Goal: Task Accomplishment & Management: Manage account settings

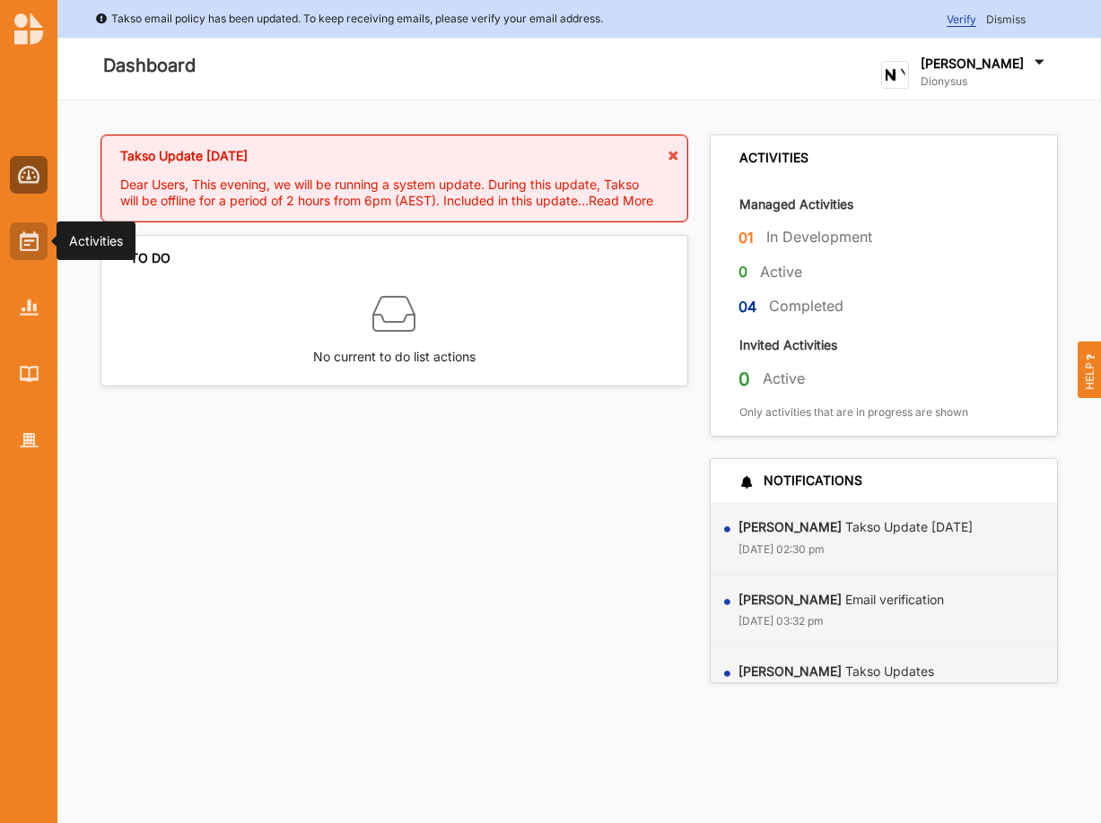
click at [22, 242] on img at bounding box center [29, 241] width 19 height 20
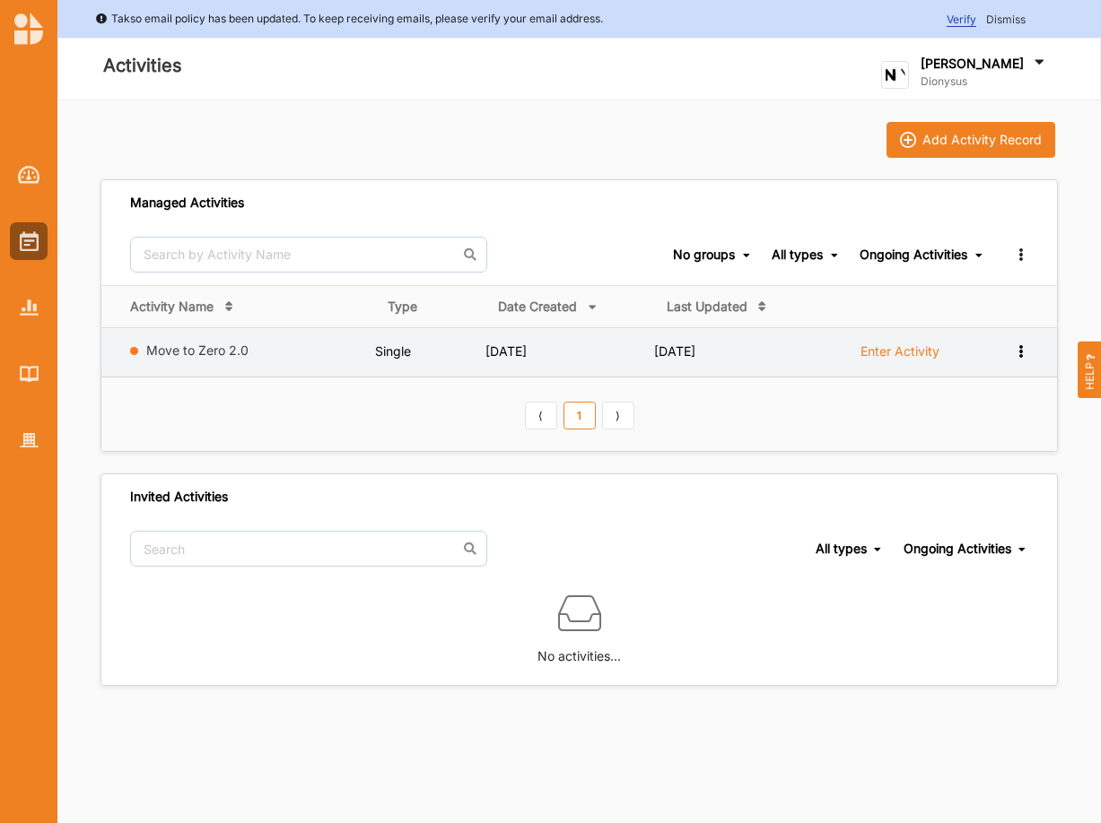
click at [902, 353] on label "Enter Activity" at bounding box center [899, 352] width 79 height 16
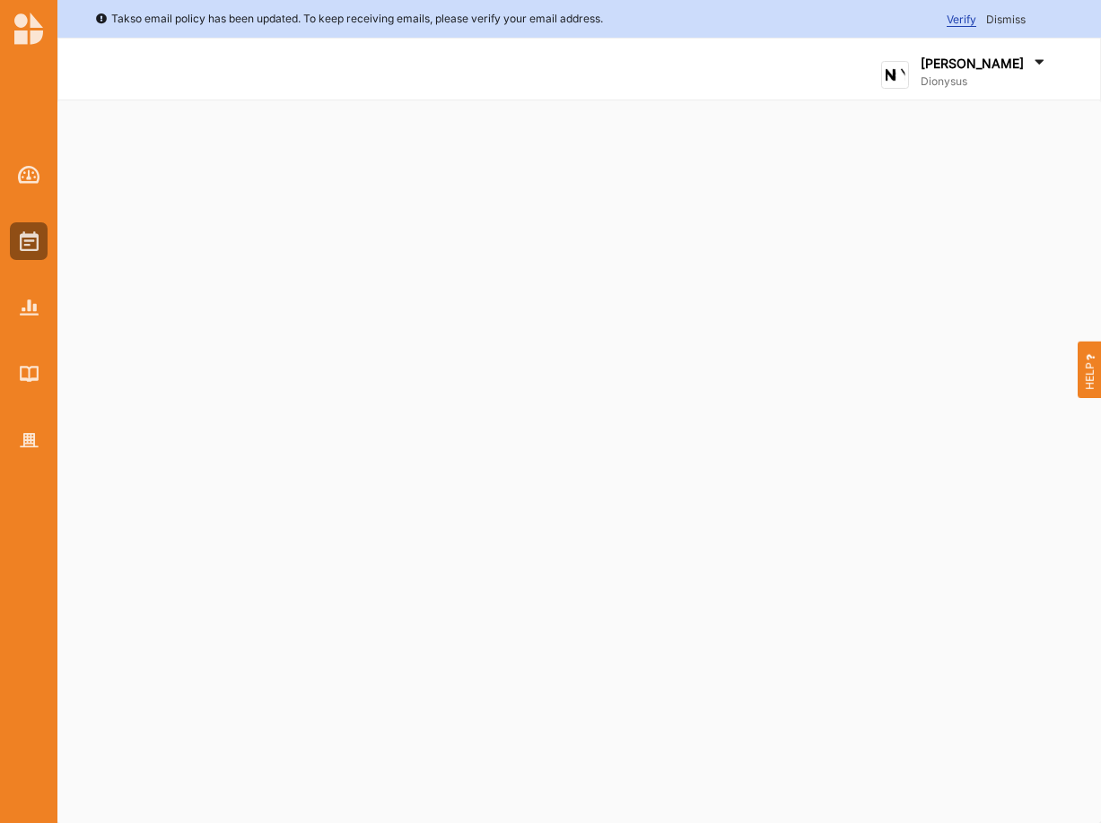
select select "5"
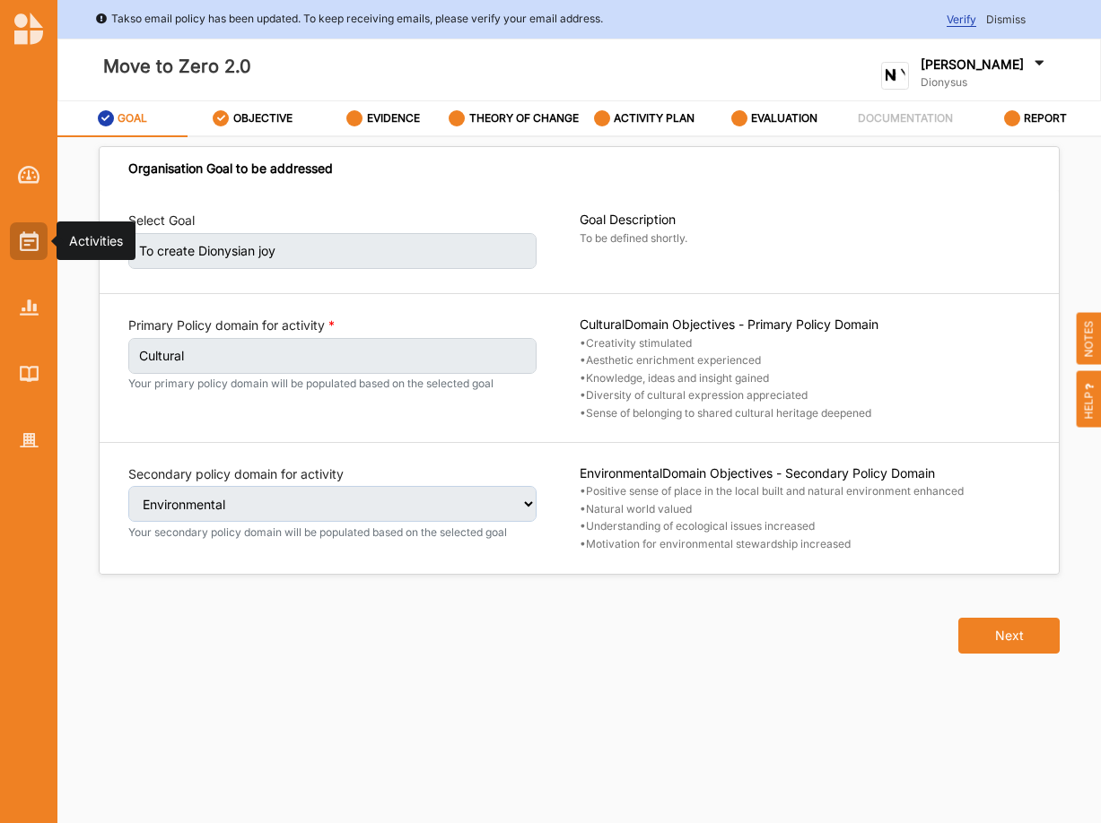
click at [31, 240] on img at bounding box center [29, 241] width 19 height 20
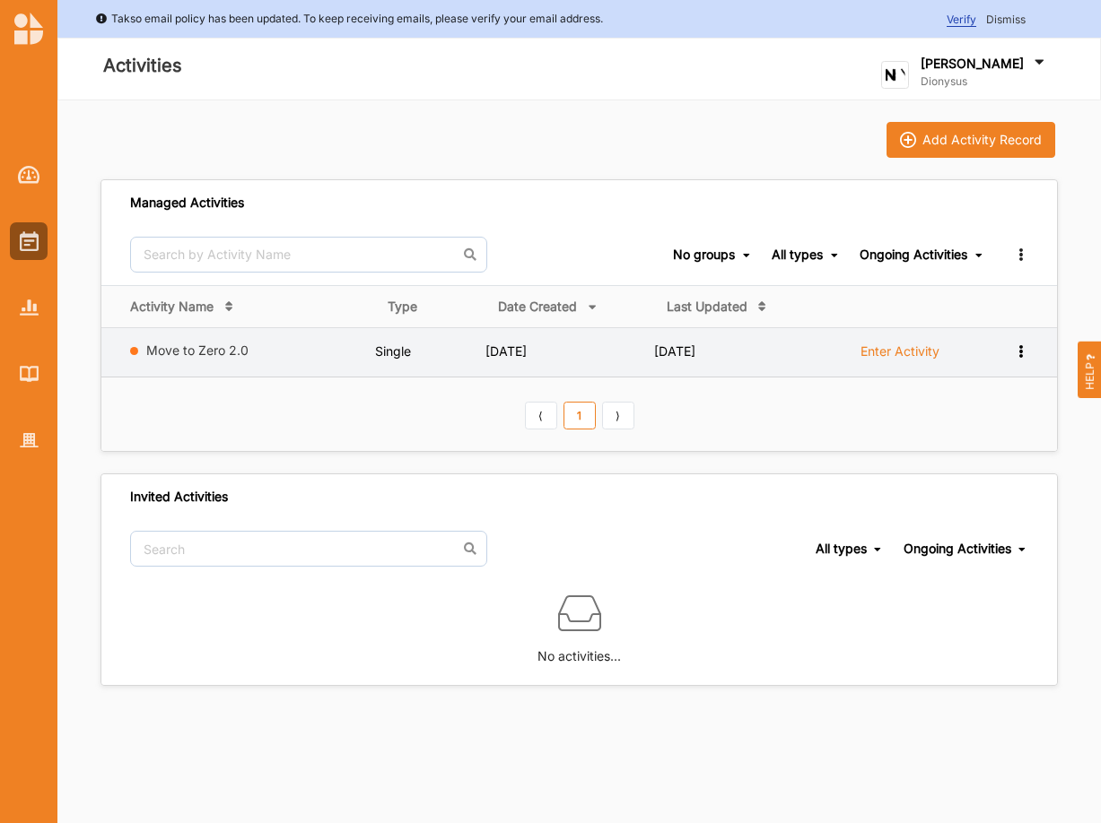
click at [1022, 348] on icon at bounding box center [1020, 350] width 15 height 13
click at [952, 482] on div "Remove" at bounding box center [974, 480] width 79 height 13
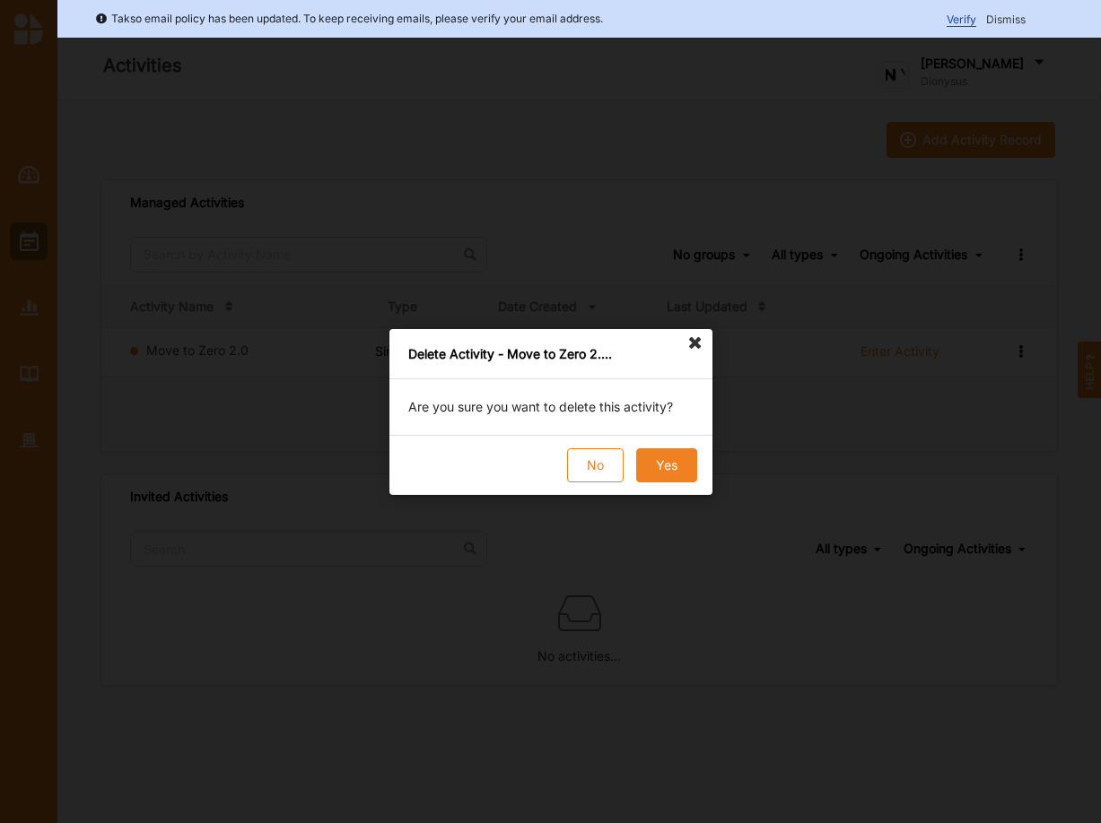
click at [659, 467] on button "Yes" at bounding box center [665, 466] width 61 height 34
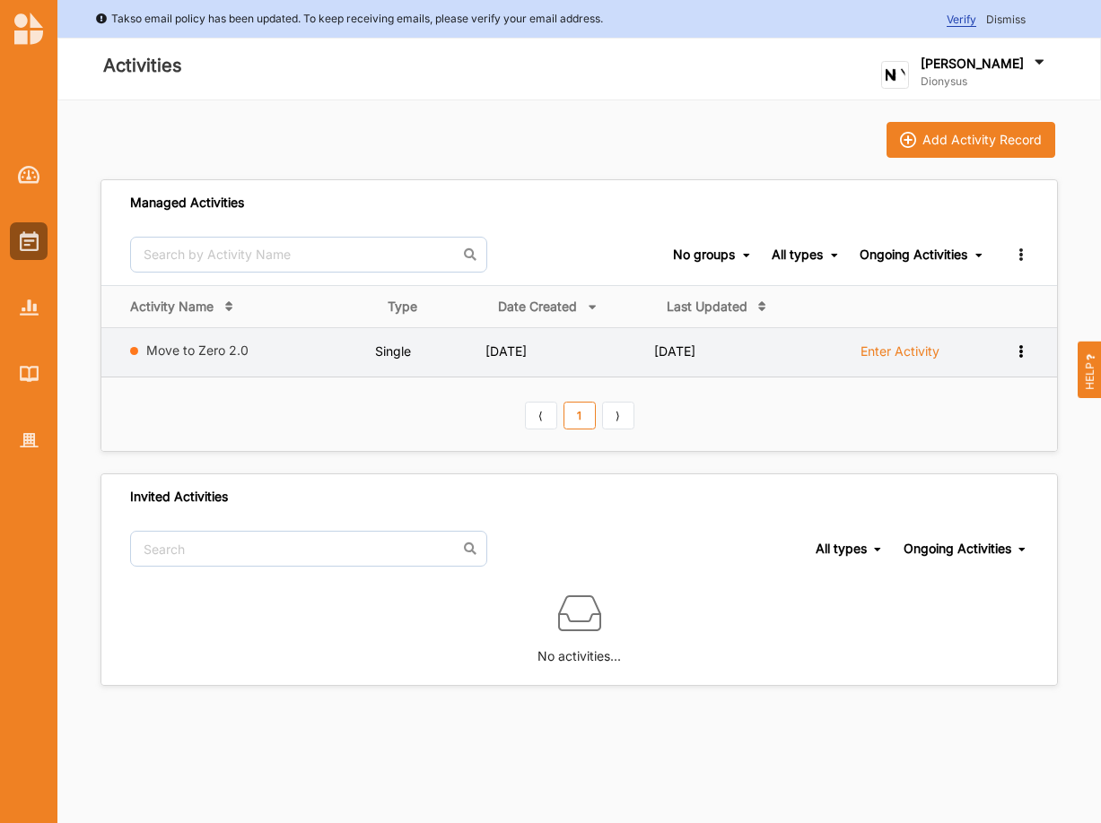
click at [1020, 353] on icon at bounding box center [1020, 350] width 15 height 13
click at [963, 479] on div "Remove" at bounding box center [974, 480] width 79 height 13
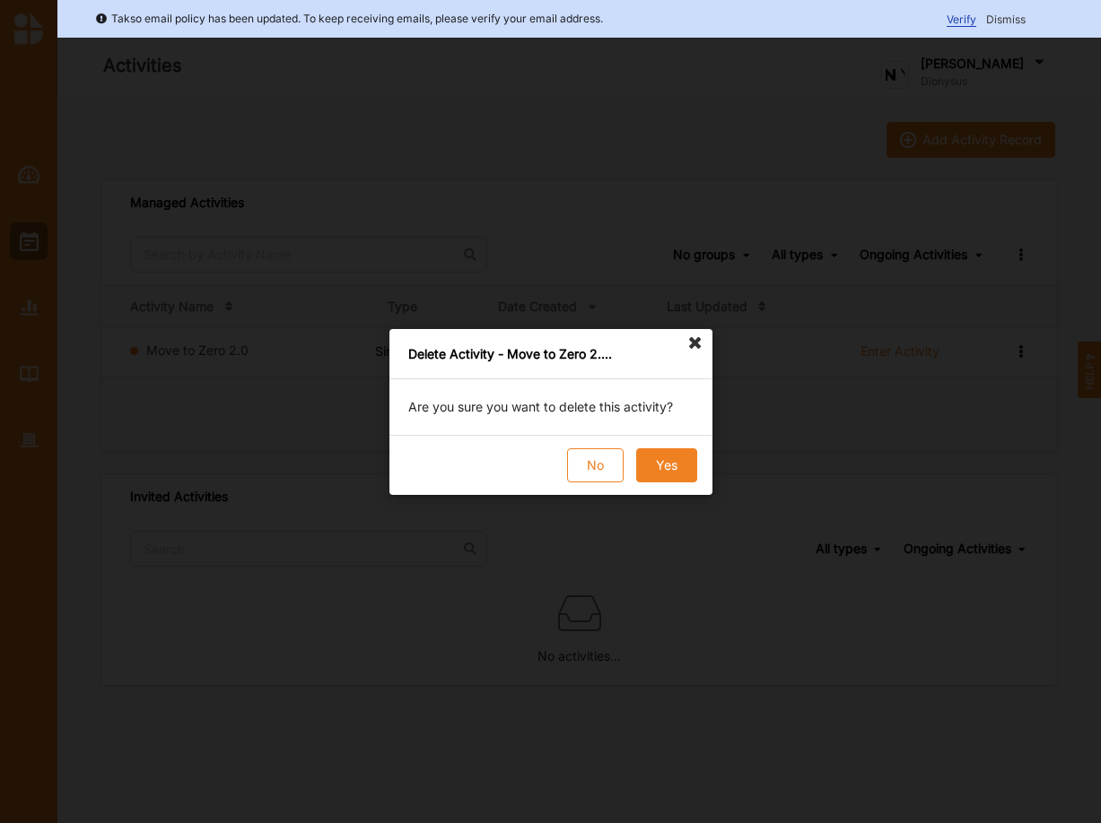
click at [675, 465] on button "Yes" at bounding box center [665, 466] width 61 height 34
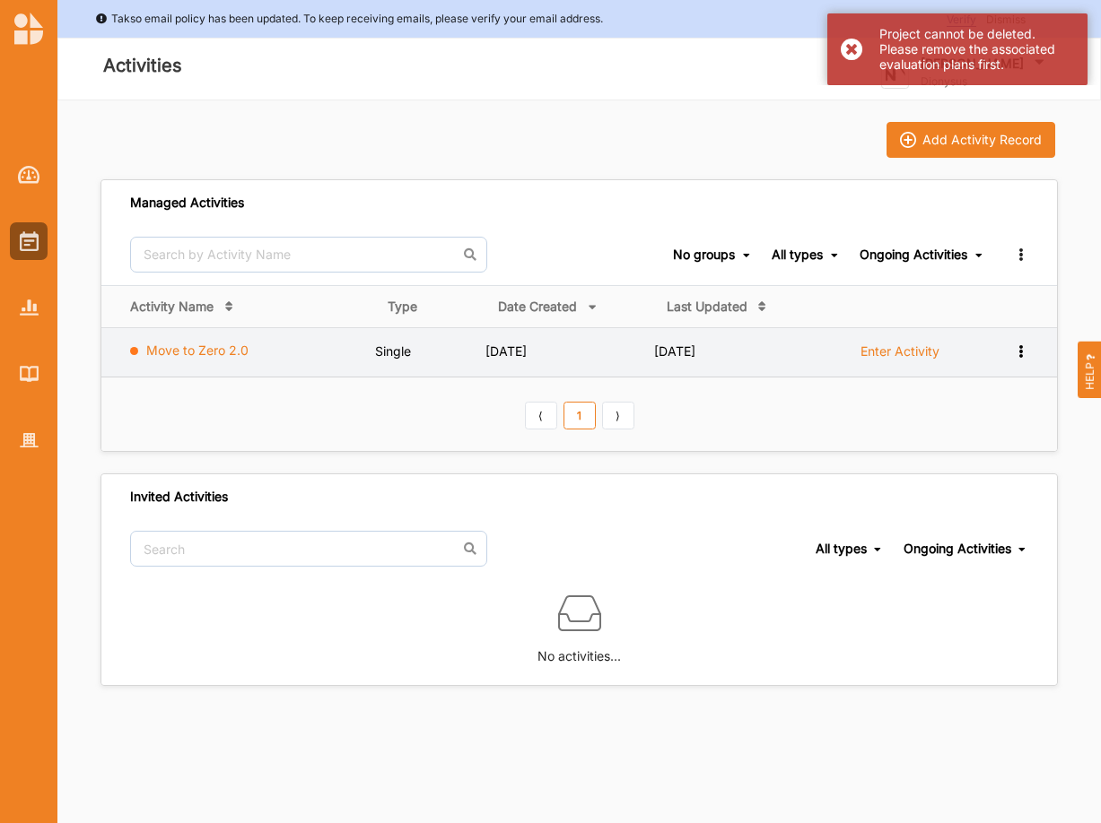
click at [223, 347] on link "Move to Zero 2.0" at bounding box center [197, 350] width 102 height 15
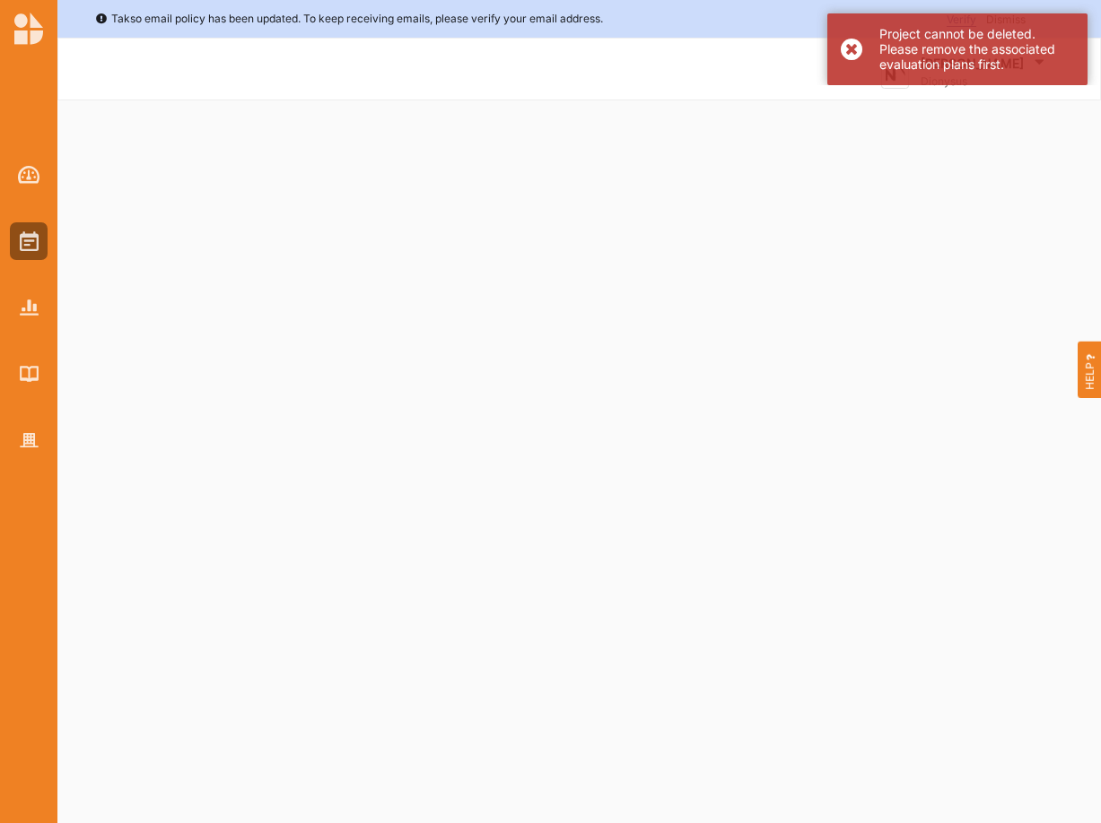
select select "5"
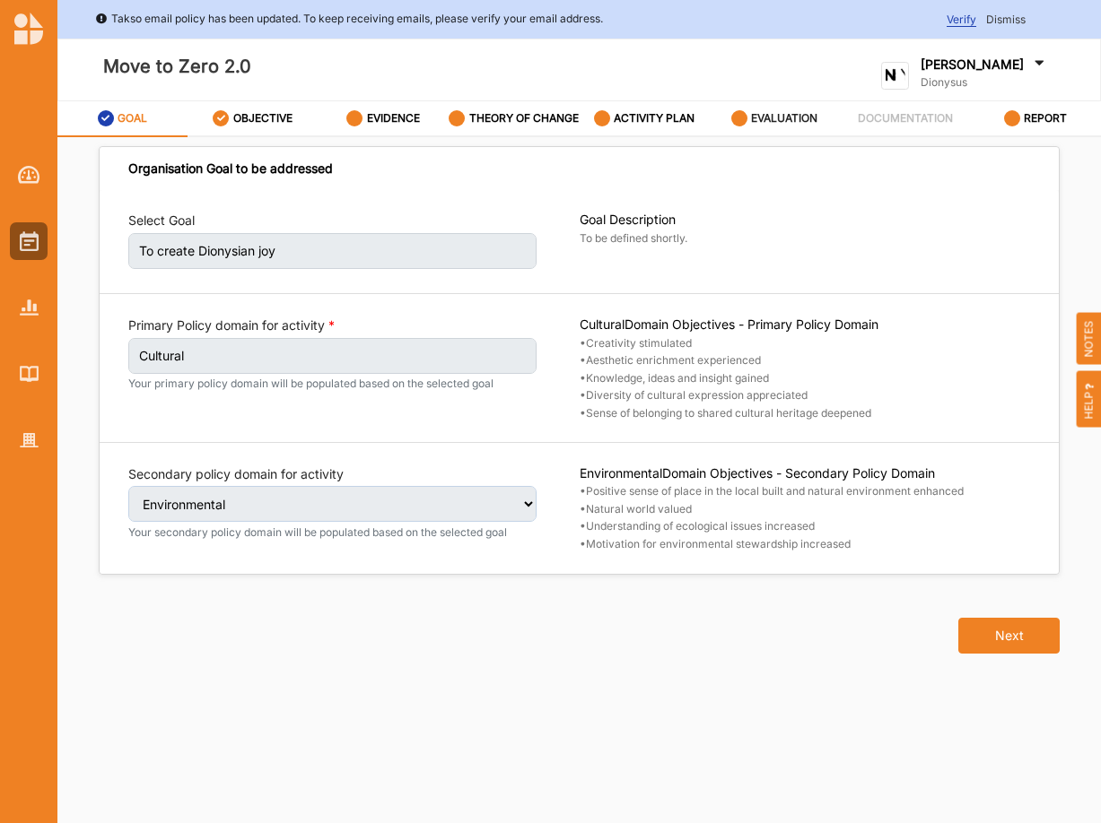
click at [753, 123] on label "EVALUATION" at bounding box center [784, 118] width 66 height 14
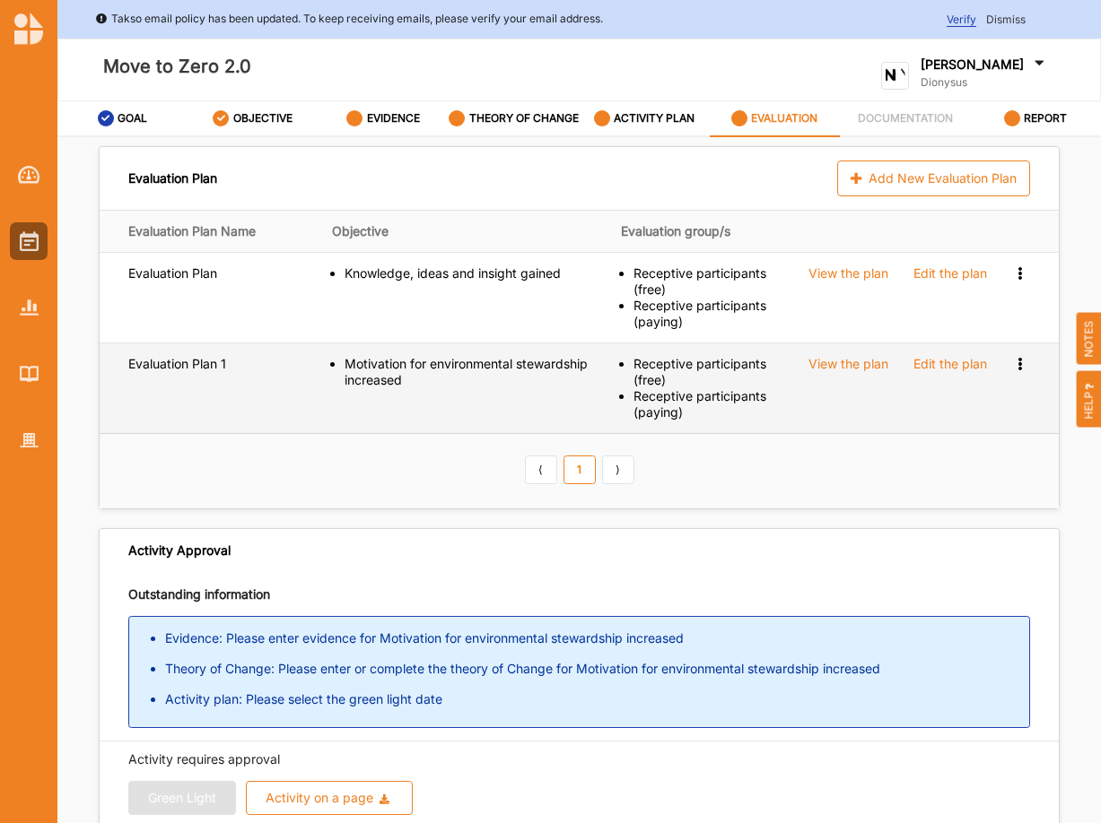
click at [1013, 369] on icon at bounding box center [1019, 362] width 15 height 13
click at [941, 432] on span "Remove" at bounding box center [947, 424] width 48 height 15
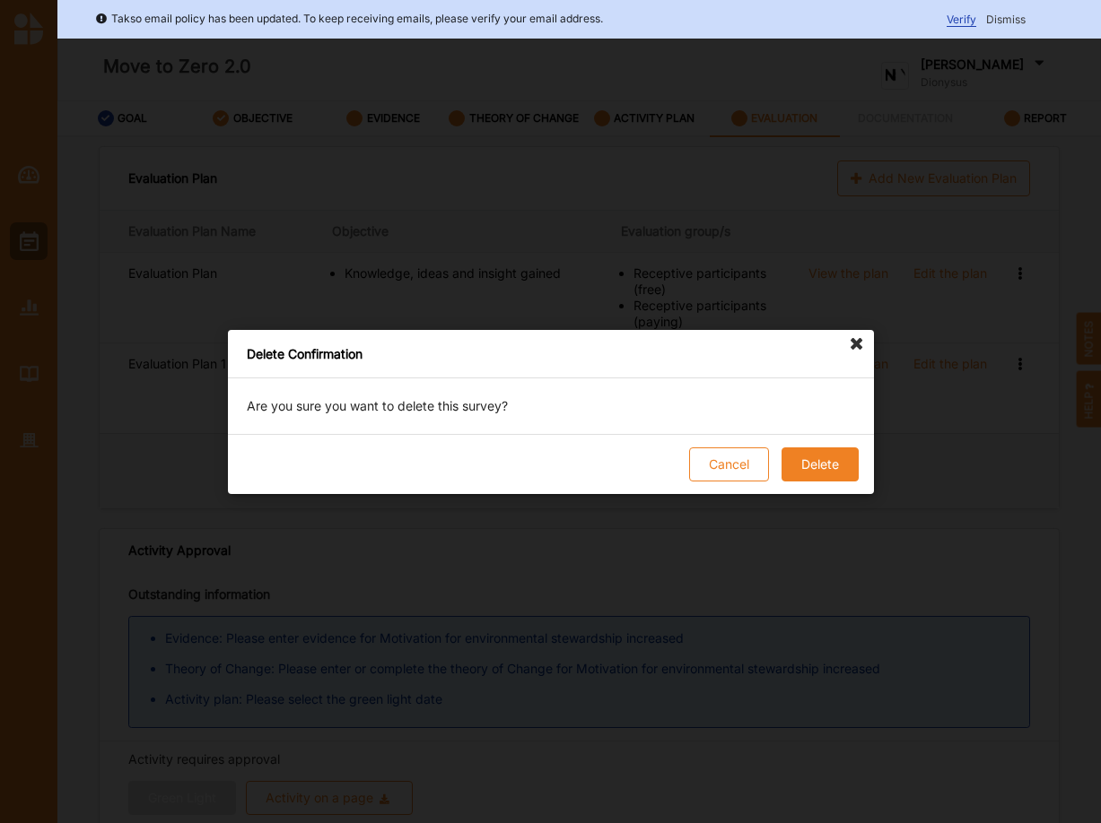
click at [813, 470] on button "Delete" at bounding box center [818, 465] width 77 height 34
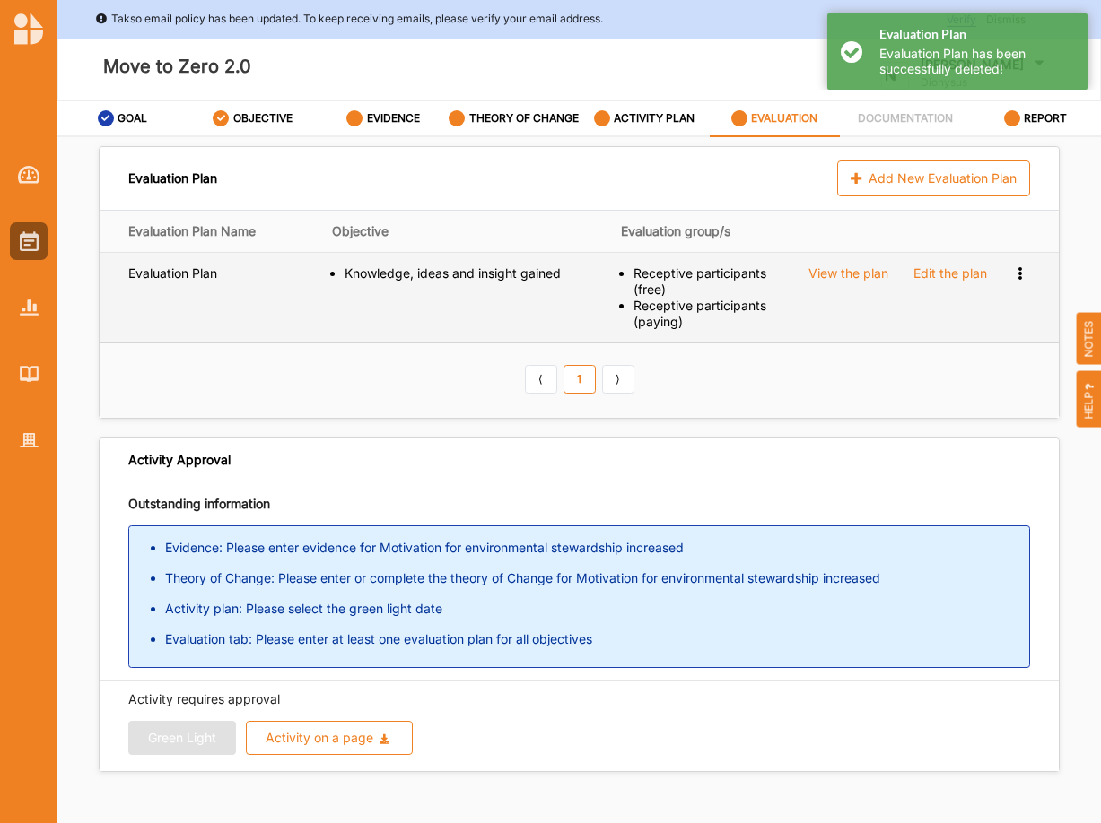
click at [1021, 278] on icon at bounding box center [1019, 272] width 15 height 13
click at [954, 342] on span "Remove" at bounding box center [947, 334] width 48 height 15
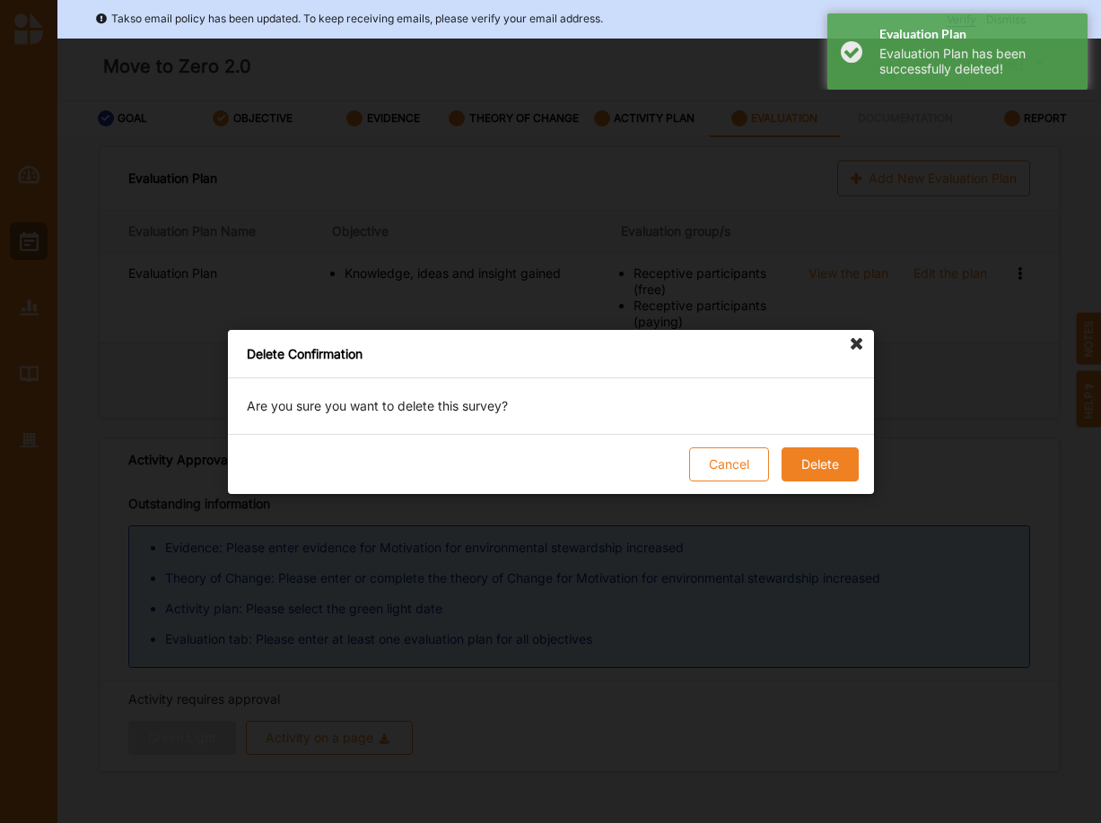
click at [824, 462] on button "Delete" at bounding box center [818, 465] width 77 height 34
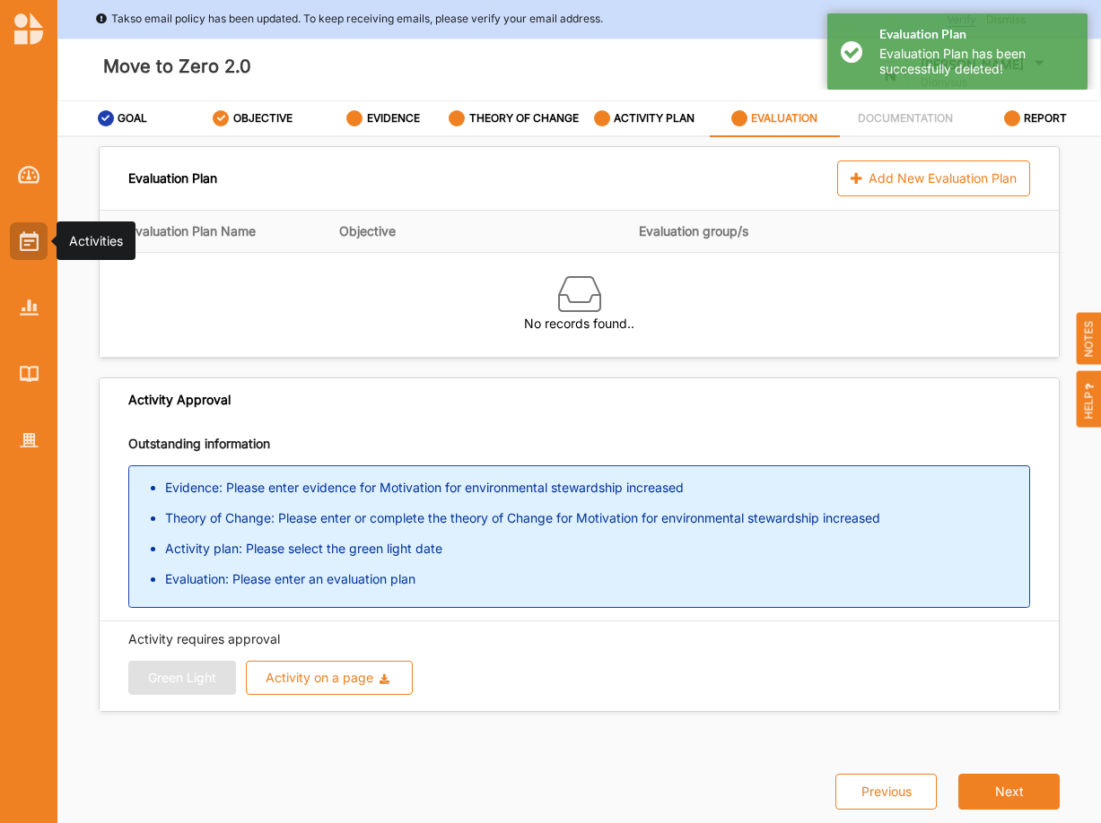
click at [38, 231] on img at bounding box center [29, 241] width 19 height 20
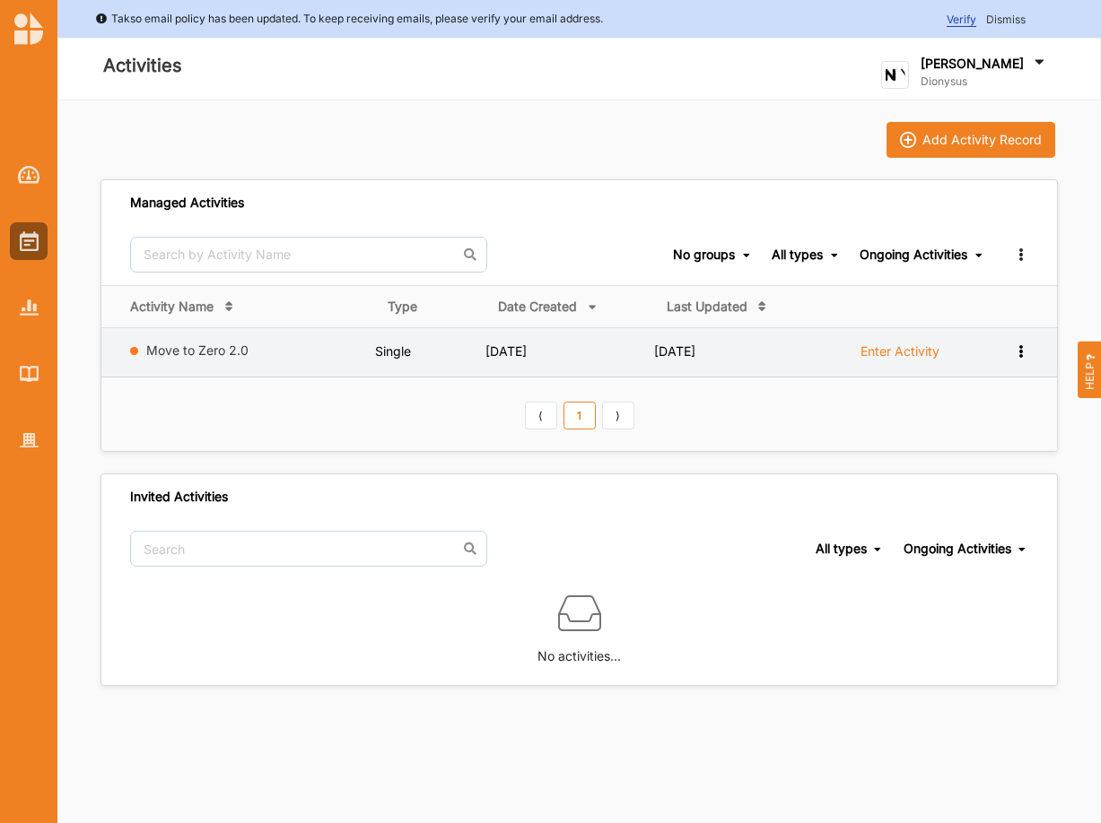
click at [1019, 352] on icon at bounding box center [1020, 350] width 15 height 13
click at [958, 480] on div "Remove" at bounding box center [974, 480] width 79 height 13
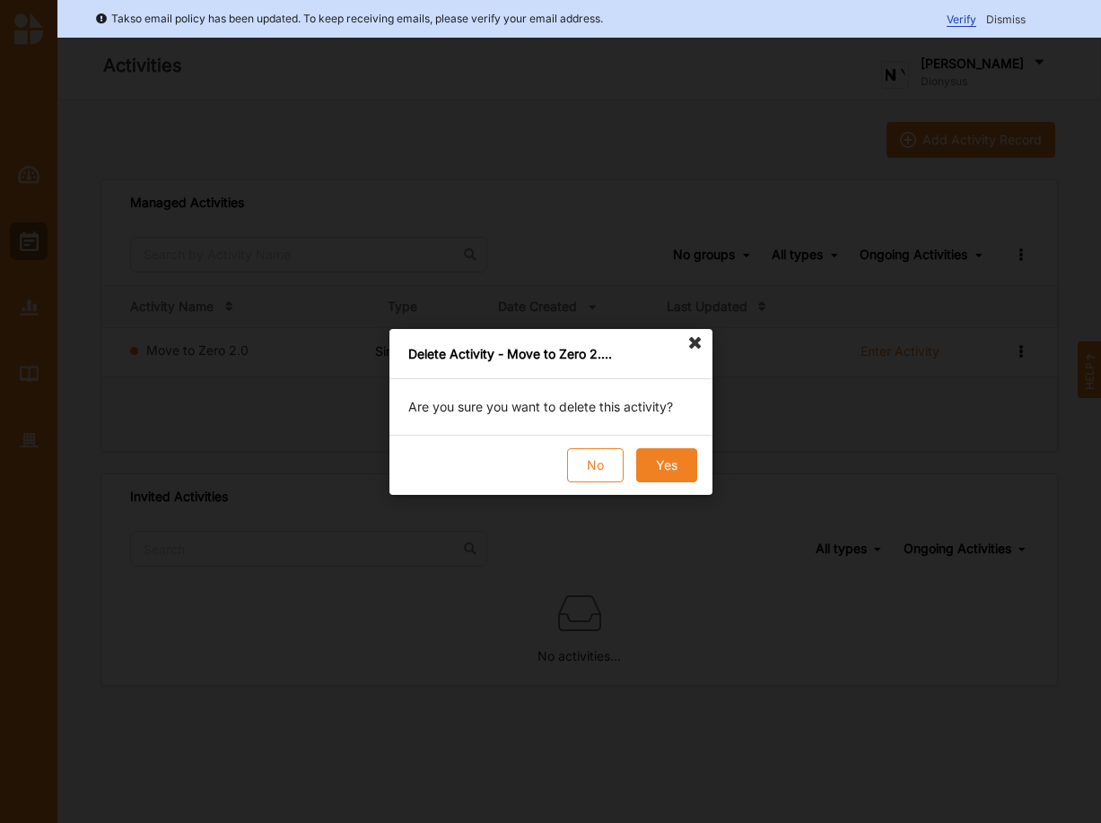
click at [670, 464] on button "Yes" at bounding box center [665, 466] width 61 height 34
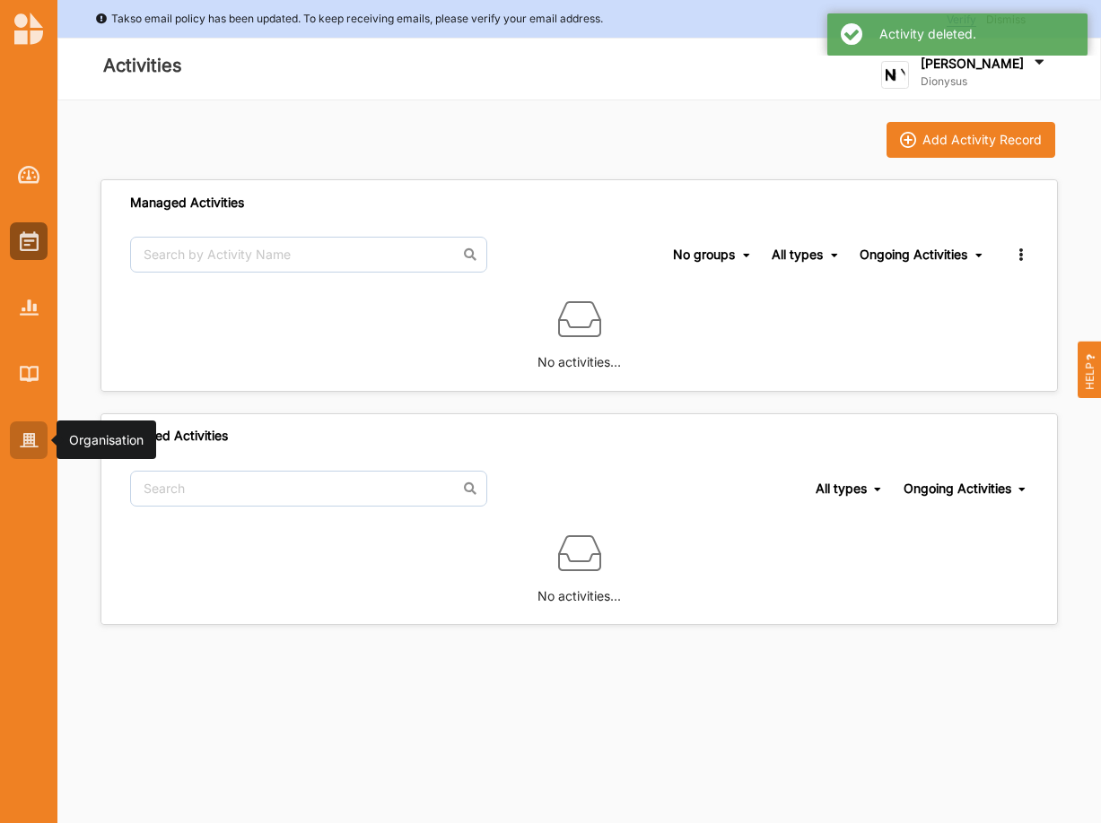
click at [31, 446] on img at bounding box center [29, 440] width 19 height 15
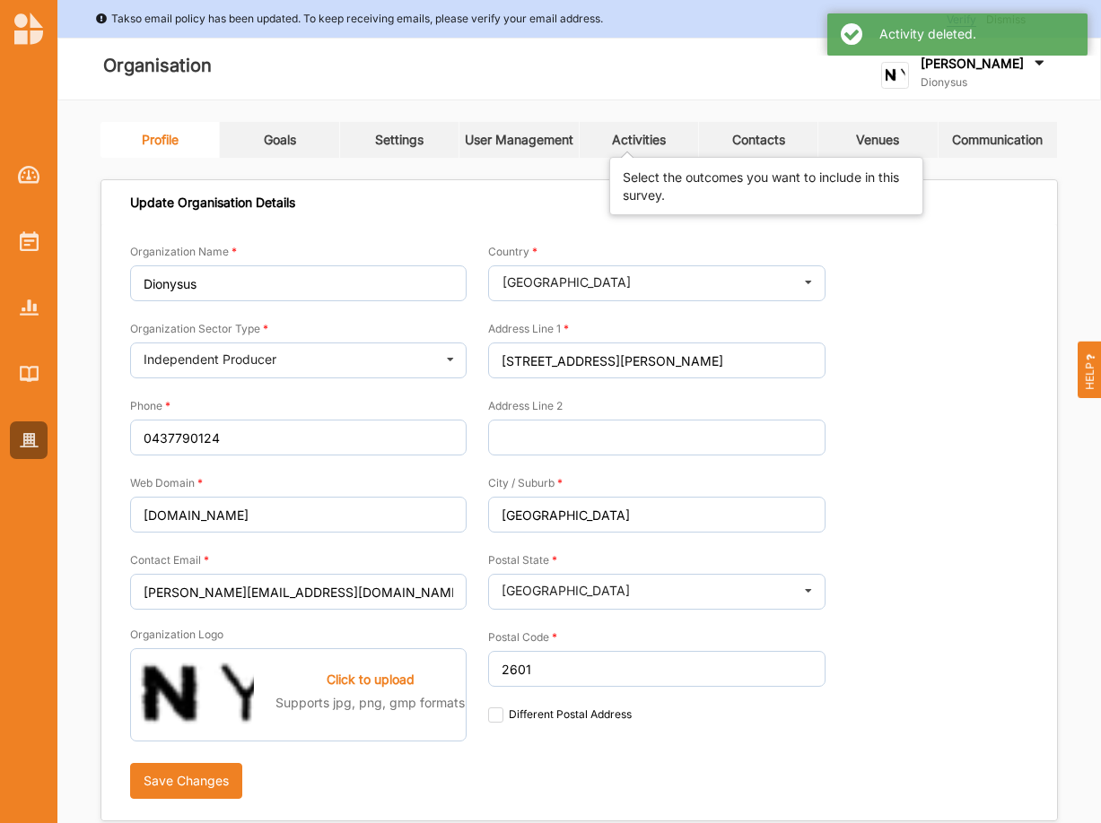
click at [627, 135] on div "Activities" at bounding box center [639, 140] width 54 height 16
